Goal: Information Seeking & Learning: Learn about a topic

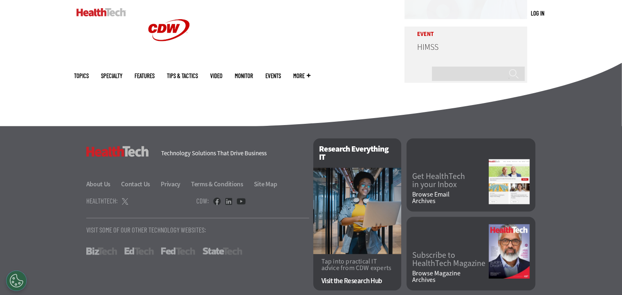
scroll to position [1879, 0]
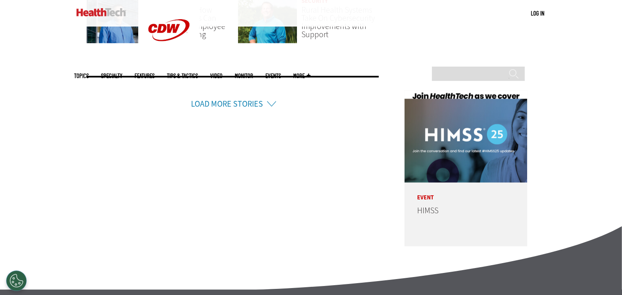
click at [266, 92] on li "Load More Stories" at bounding box center [232, 93] width 293 height 34
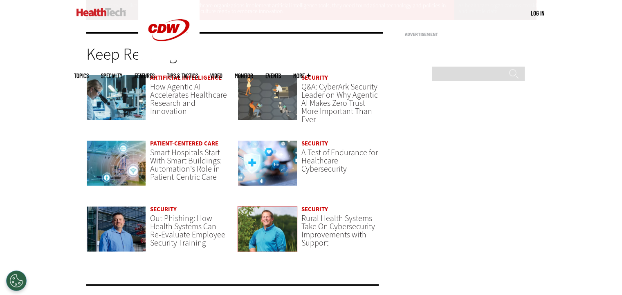
scroll to position [1633, 0]
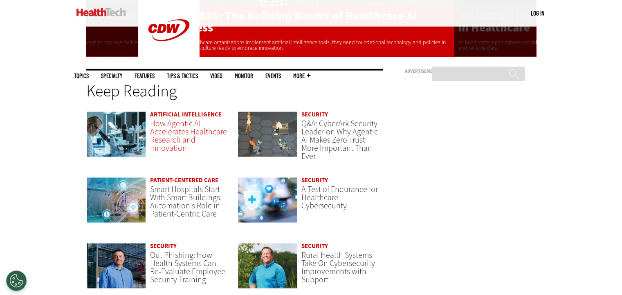
click at [175, 123] on link "How Agentic AI Accelerates Healthcare Research and Innovation" at bounding box center [188, 136] width 77 height 36
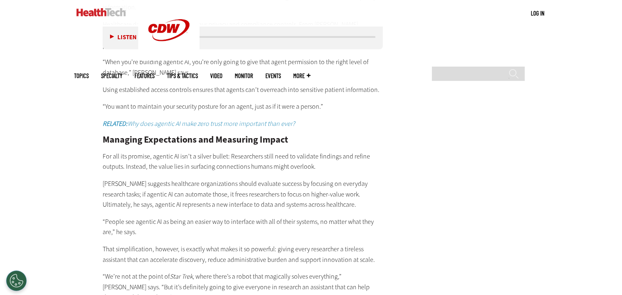
scroll to position [1676, 0]
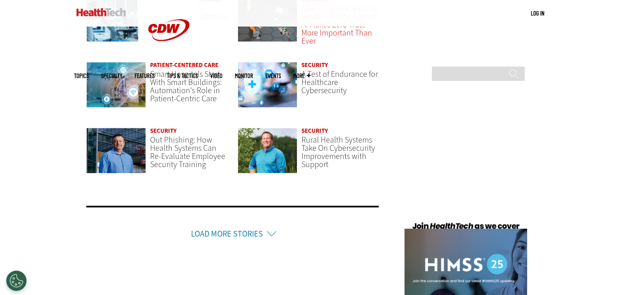
scroll to position [1756, 0]
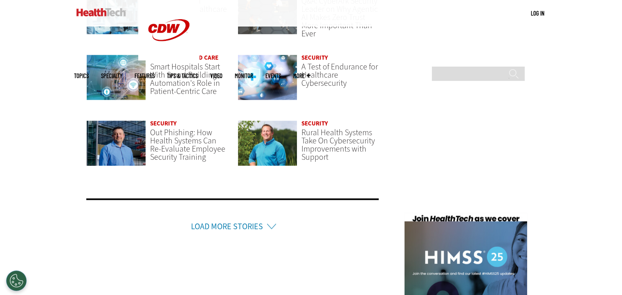
click at [245, 221] on link "Load More Stories" at bounding box center [227, 226] width 72 height 11
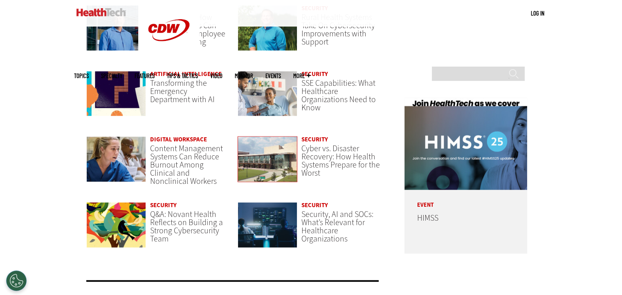
scroll to position [1961, 0]
